Goal: Task Accomplishment & Management: Use online tool/utility

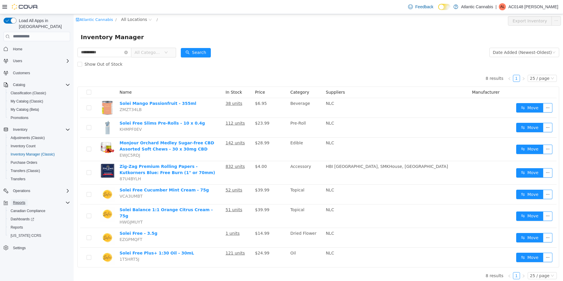
click at [21, 200] on span "Reports" at bounding box center [19, 202] width 12 height 5
click at [22, 199] on span "Reports" at bounding box center [19, 202] width 12 height 7
click at [23, 224] on link "Reports" at bounding box center [16, 227] width 17 height 7
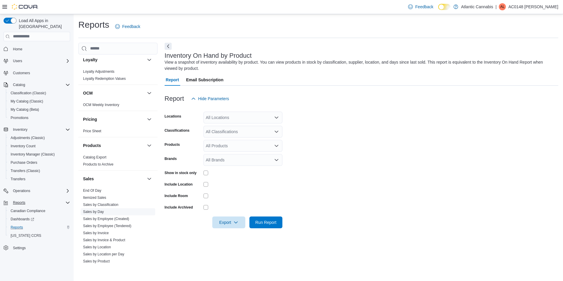
scroll to position [354, 0]
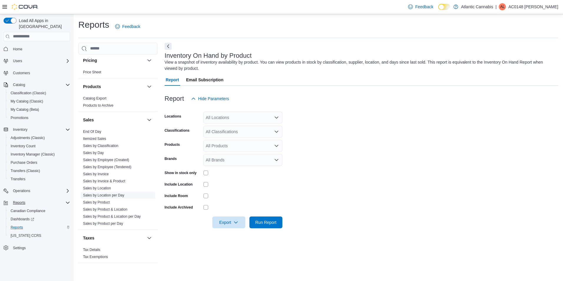
click at [120, 194] on link "Sales by Location per Day" at bounding box center [103, 195] width 41 height 4
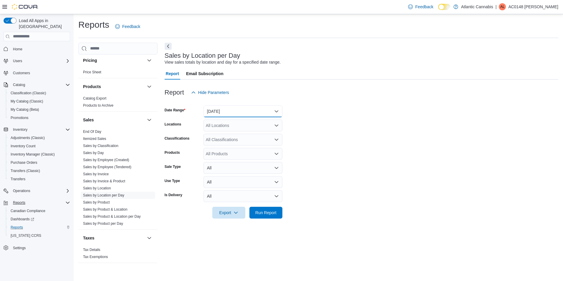
click at [279, 110] on button "[DATE]" at bounding box center [243, 111] width 79 height 12
click at [349, 112] on form "Date Range [DATE] Locations All Locations Classifications All Classifications P…" at bounding box center [362, 158] width 394 height 120
click at [273, 127] on div "All Locations" at bounding box center [243, 126] width 79 height 12
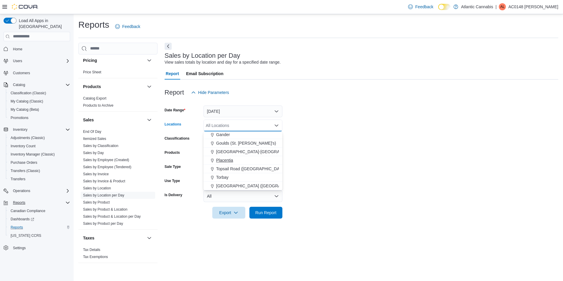
click at [242, 157] on button "Placentia" at bounding box center [243, 160] width 79 height 9
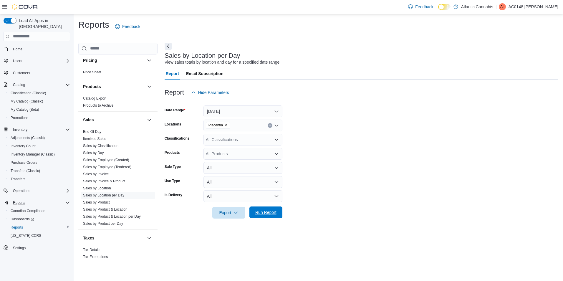
click at [268, 209] on span "Run Report" at bounding box center [266, 213] width 26 height 12
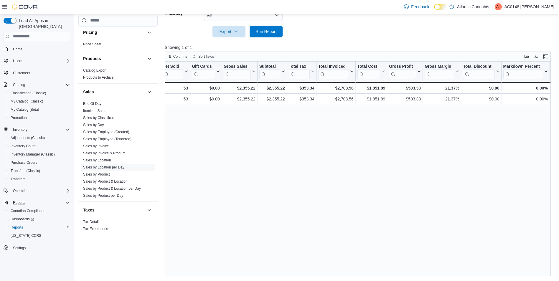
scroll to position [0, 155]
